Goal: Task Accomplishment & Management: Manage account settings

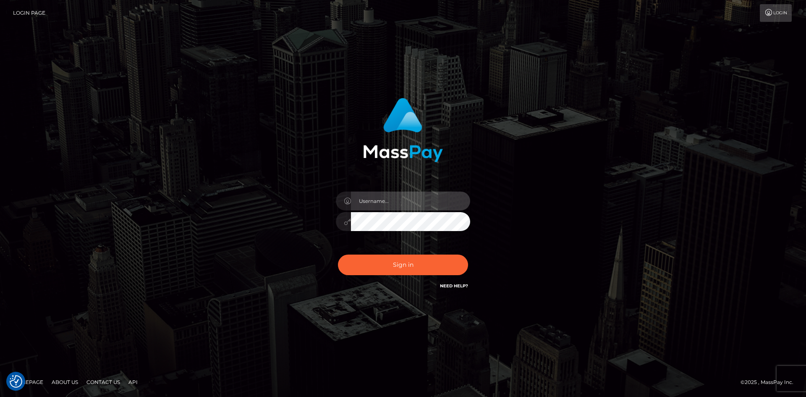
type input "tinan"
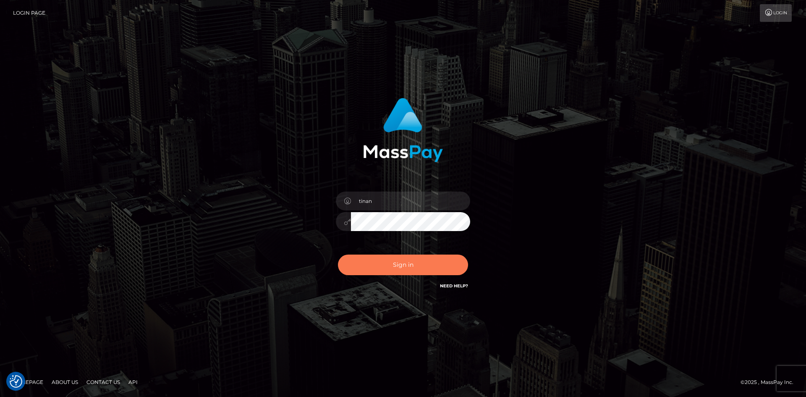
click at [426, 267] on button "Sign in" at bounding box center [403, 264] width 130 height 21
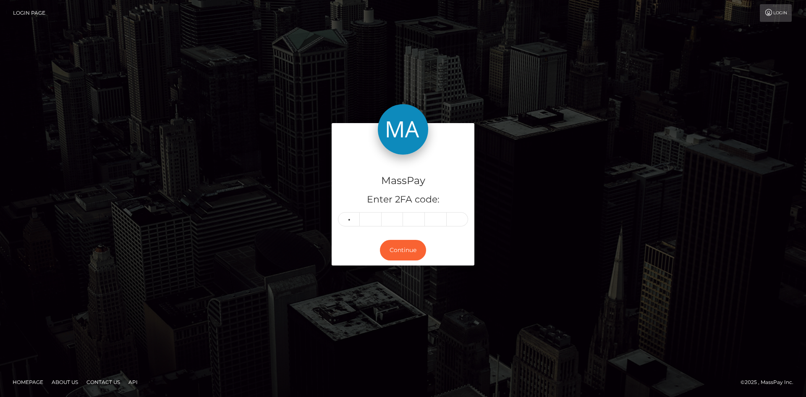
type input "4"
type input "3"
type input "0"
type input "5"
type input "3"
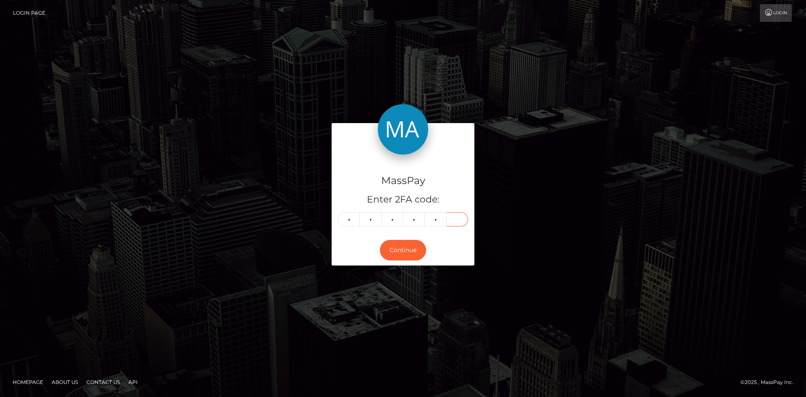
type input "6"
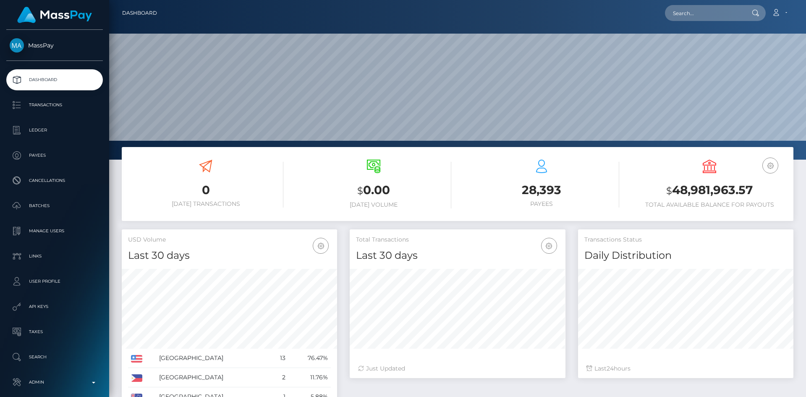
click at [79, 376] on p "Admin" at bounding box center [55, 382] width 90 height 13
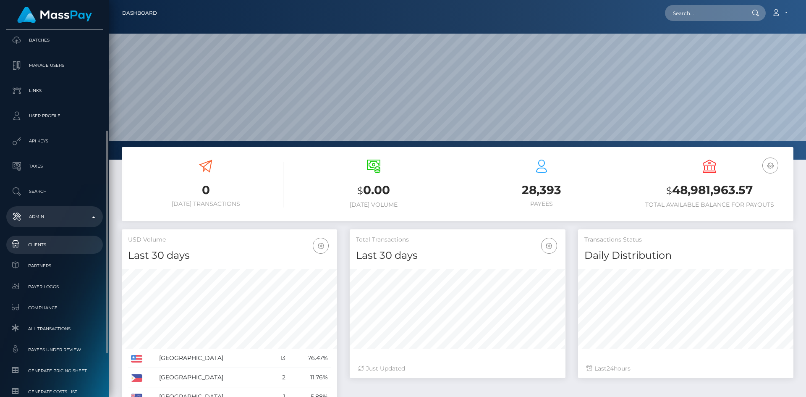
click at [58, 247] on span "Clients" at bounding box center [55, 245] width 90 height 10
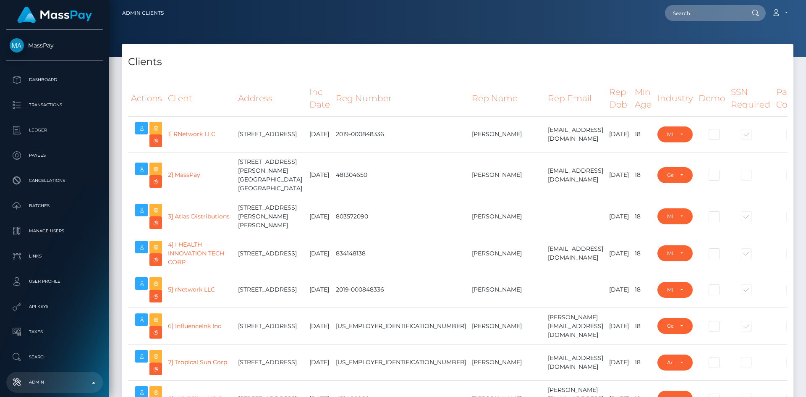
select select "223"
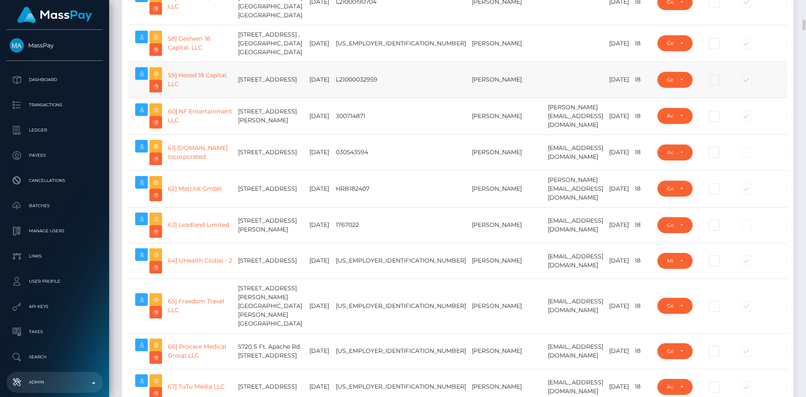
scroll to position [2308, 0]
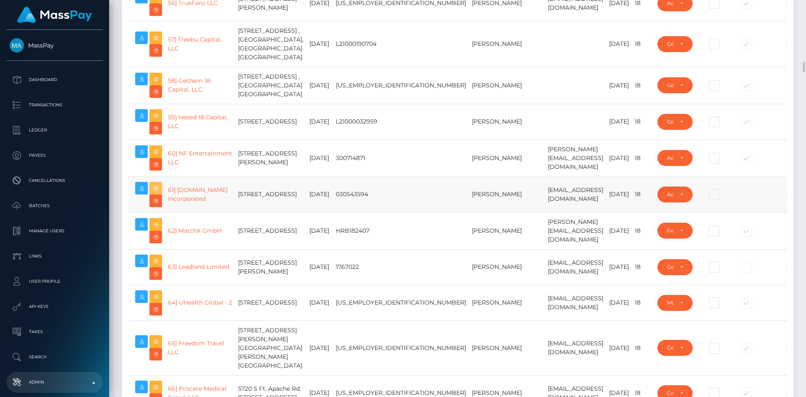
click at [157, 193] on icon at bounding box center [156, 188] width 10 height 10
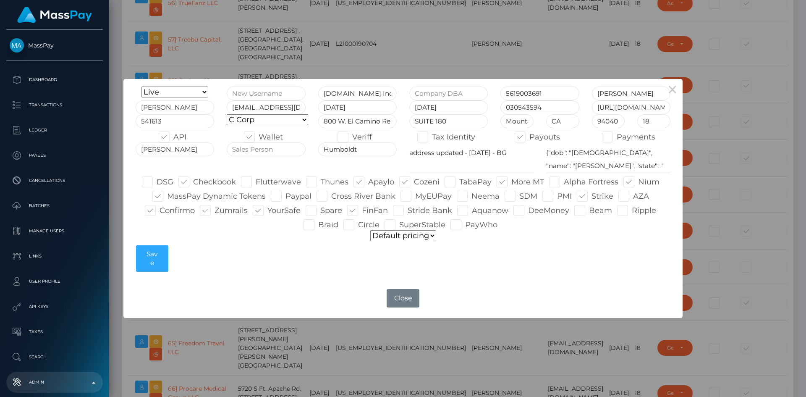
click at [320, 212] on span at bounding box center [320, 210] width 0 height 9
click at [320, 210] on input "Spare" at bounding box center [322, 207] width 5 height 5
checkbox input "true"
click at [153, 266] on button "Save" at bounding box center [152, 258] width 32 height 27
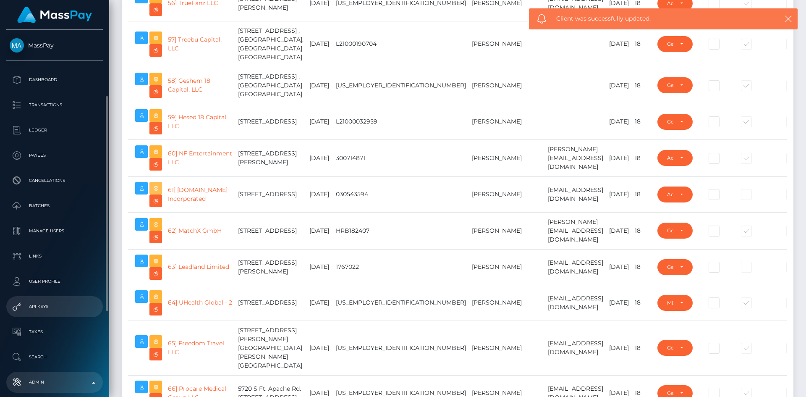
scroll to position [256, 0]
